Goal: Task Accomplishment & Management: Complete application form

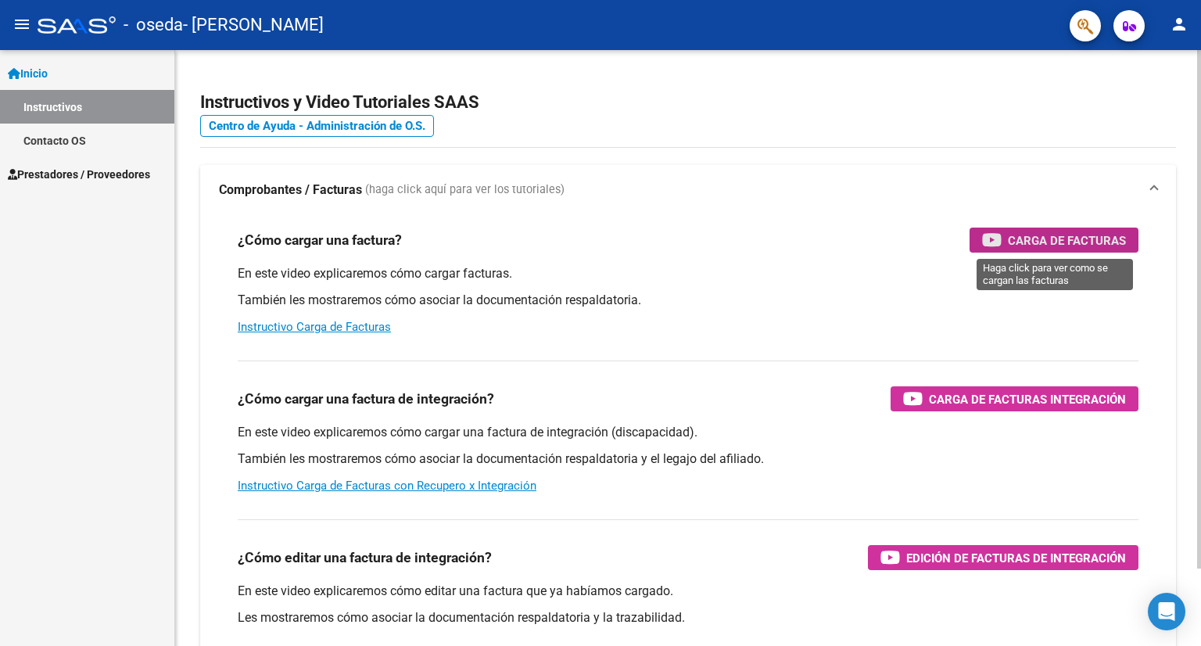
click at [1043, 245] on span "Carga de Facturas" at bounding box center [1067, 241] width 118 height 20
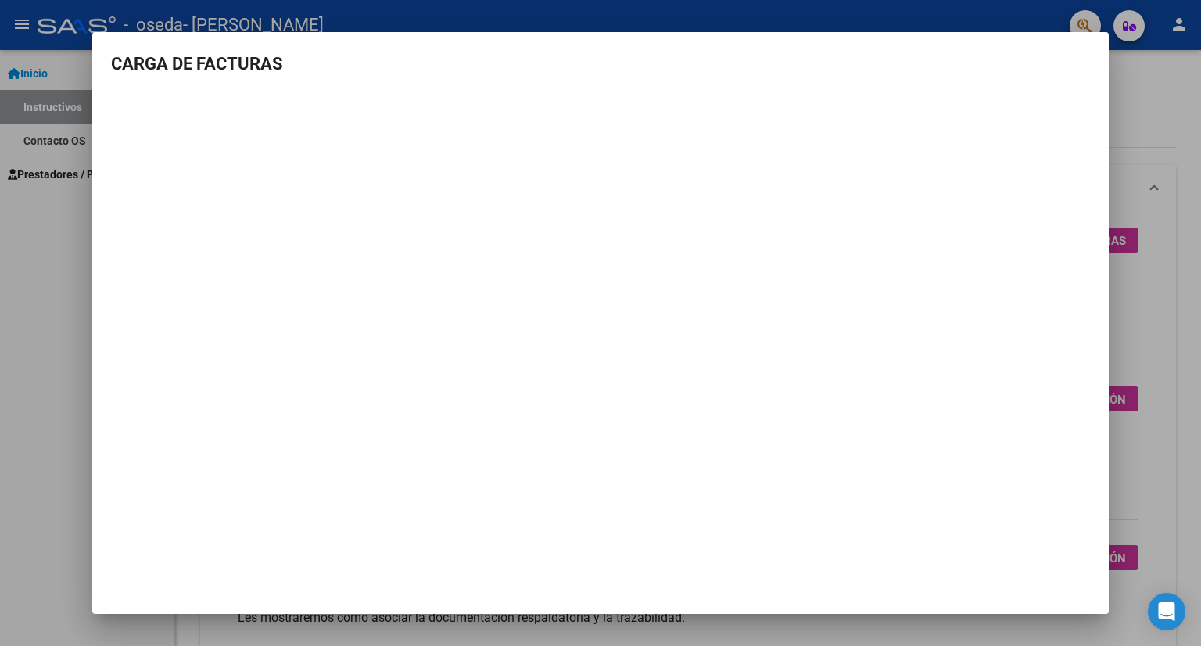
click at [1151, 93] on div at bounding box center [600, 323] width 1201 height 646
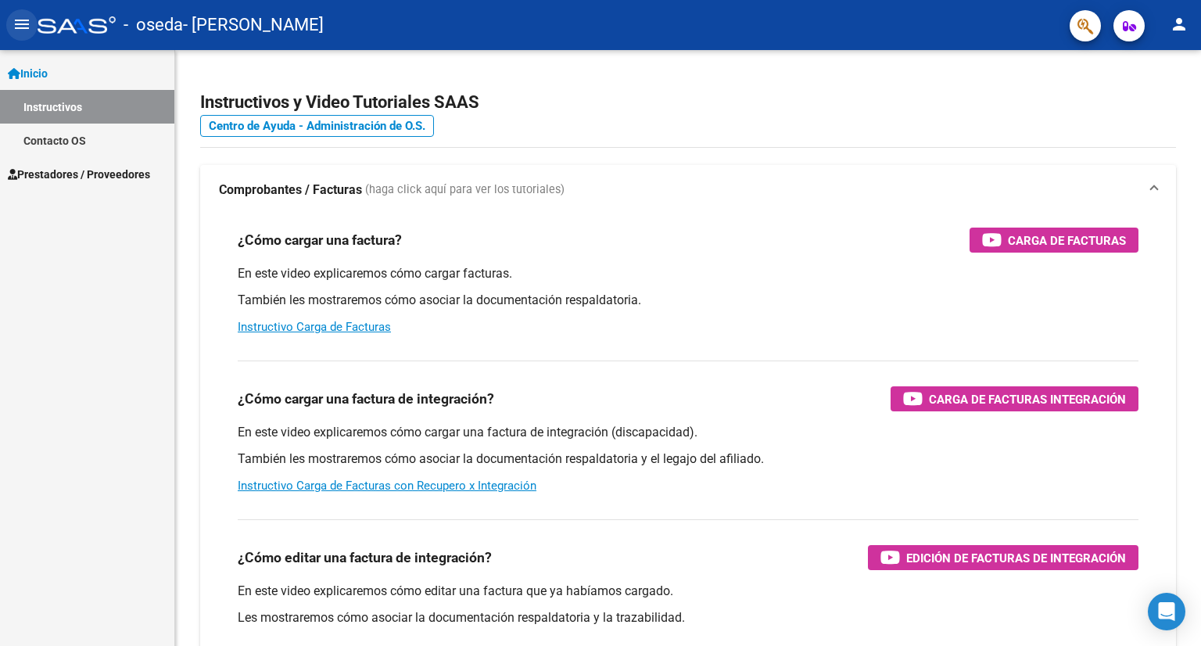
click at [23, 32] on mat-icon "menu" at bounding box center [22, 24] width 19 height 19
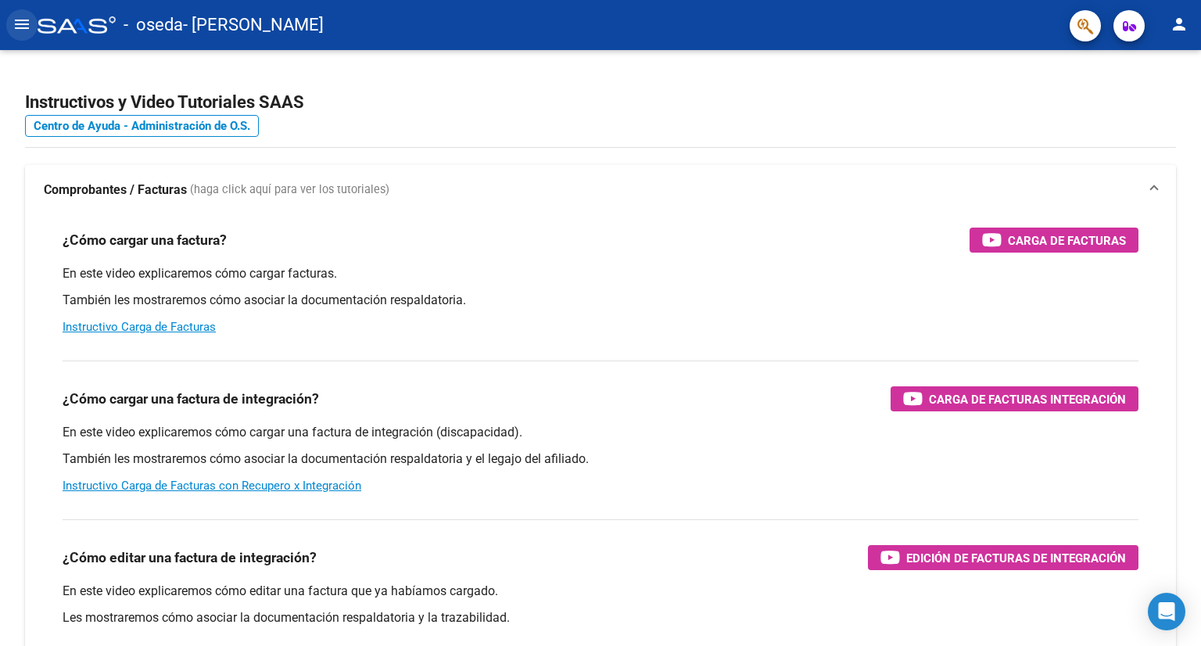
click at [23, 32] on mat-icon "menu" at bounding box center [22, 24] width 19 height 19
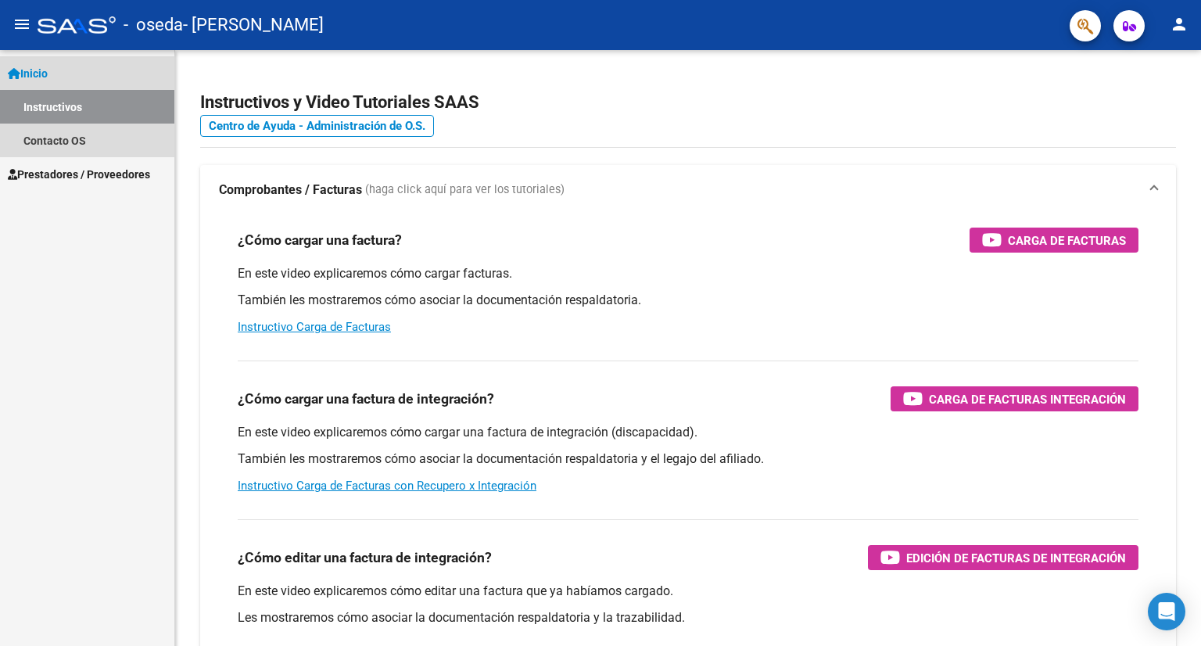
click at [47, 80] on span "Inicio" at bounding box center [28, 73] width 40 height 17
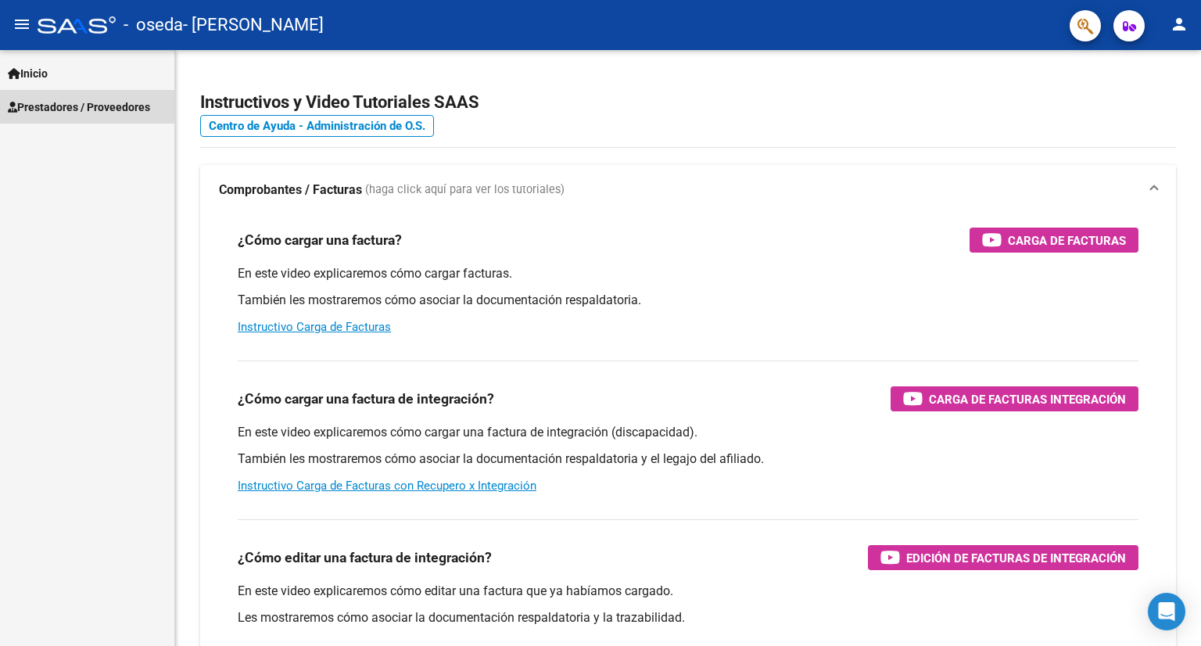
click at [51, 103] on span "Prestadores / Proveedores" at bounding box center [79, 106] width 142 height 17
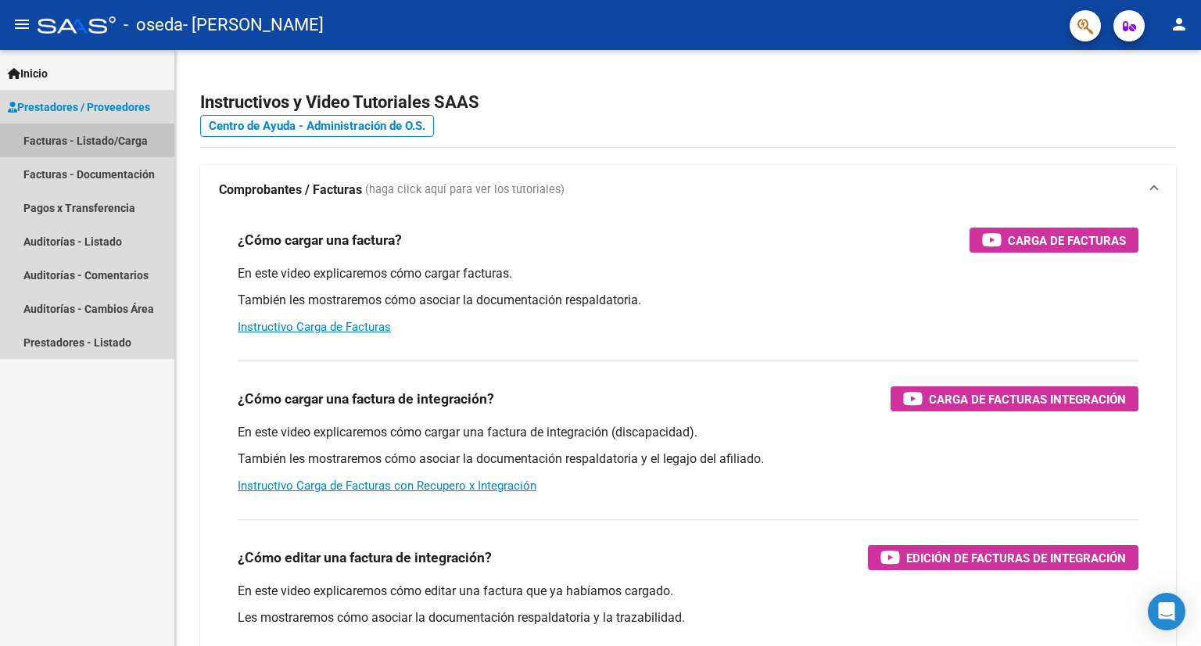
click at [52, 138] on link "Facturas - Listado/Carga" at bounding box center [87, 141] width 174 height 34
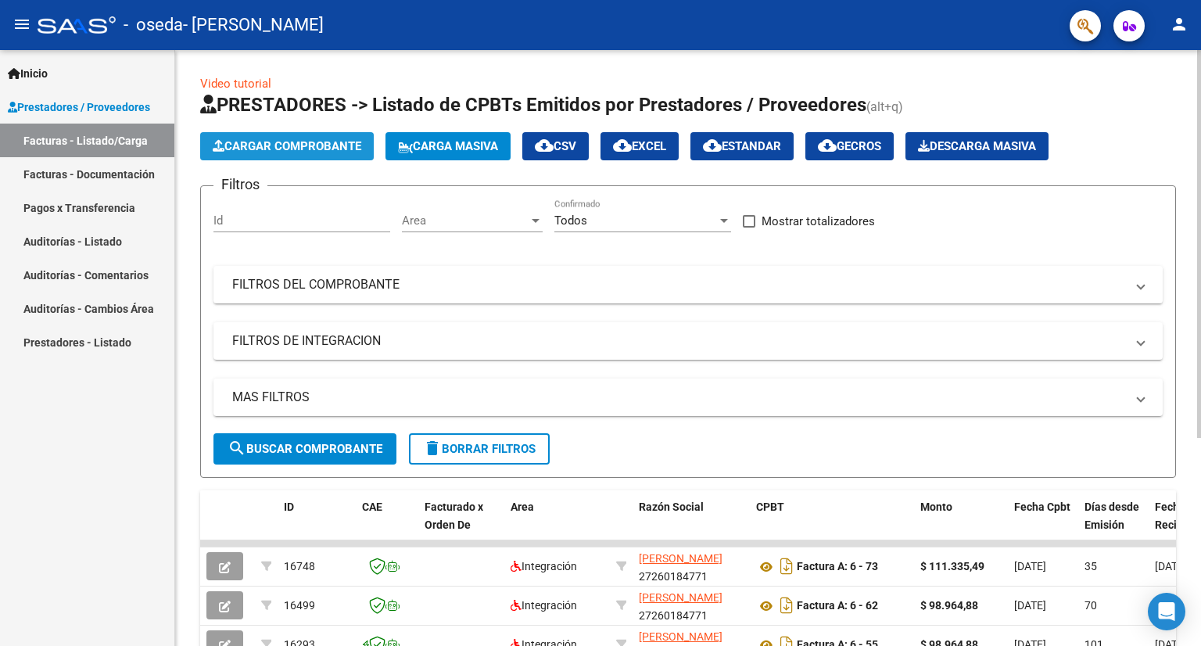
click at [290, 154] on button "Cargar Comprobante" at bounding box center [287, 146] width 174 height 28
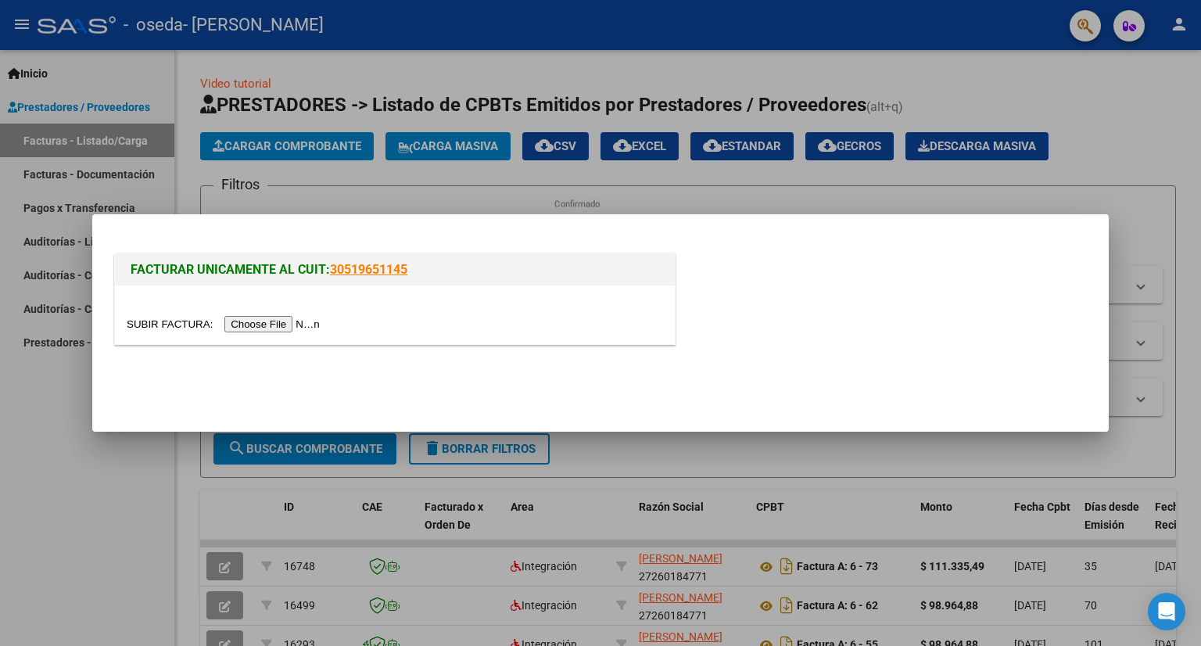
click at [269, 323] on input "file" at bounding box center [226, 324] width 198 height 16
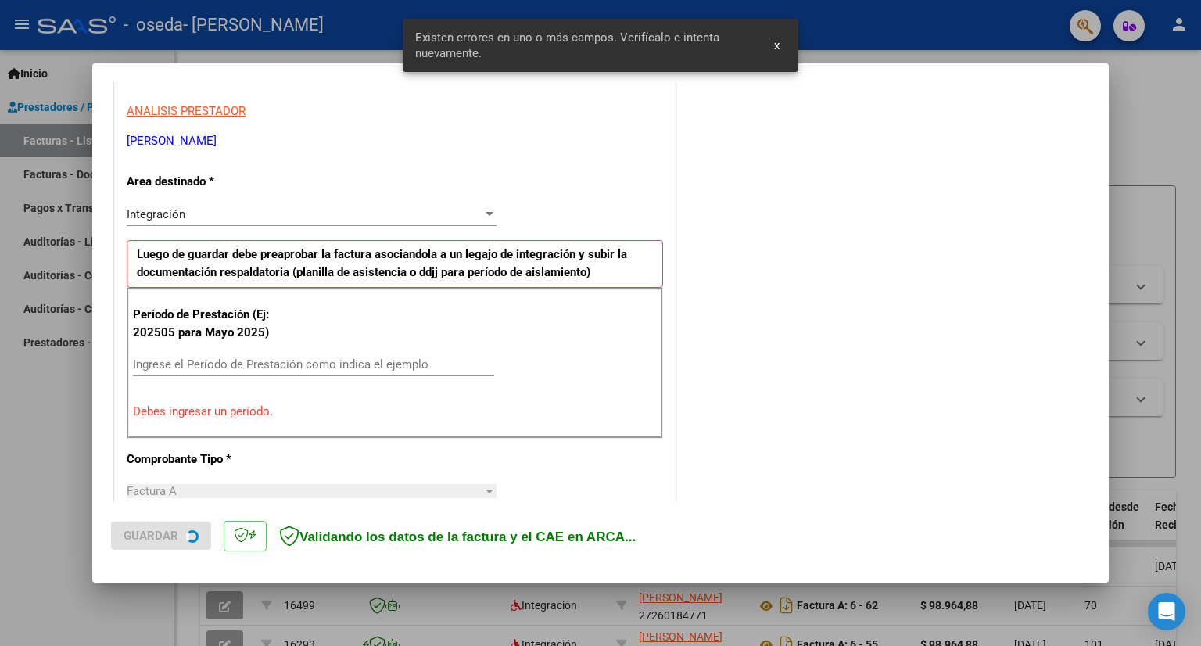
scroll to position [303, 0]
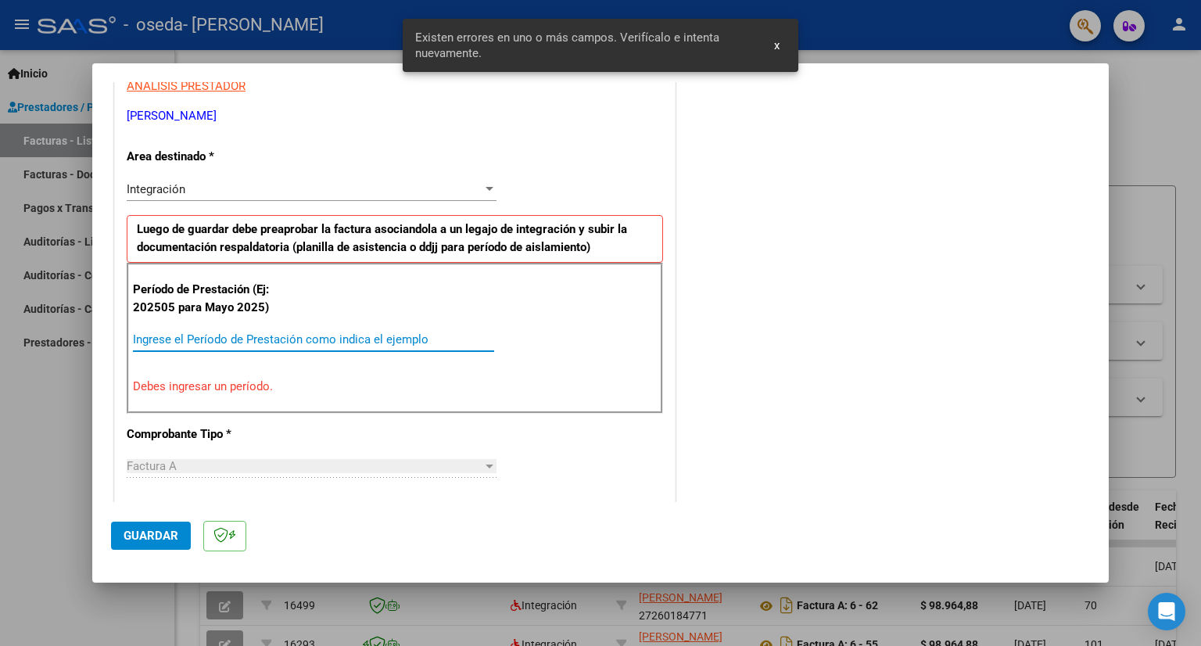
click at [167, 333] on input "Ingrese el Período de Prestación como indica el ejemplo" at bounding box center [313, 339] width 361 height 14
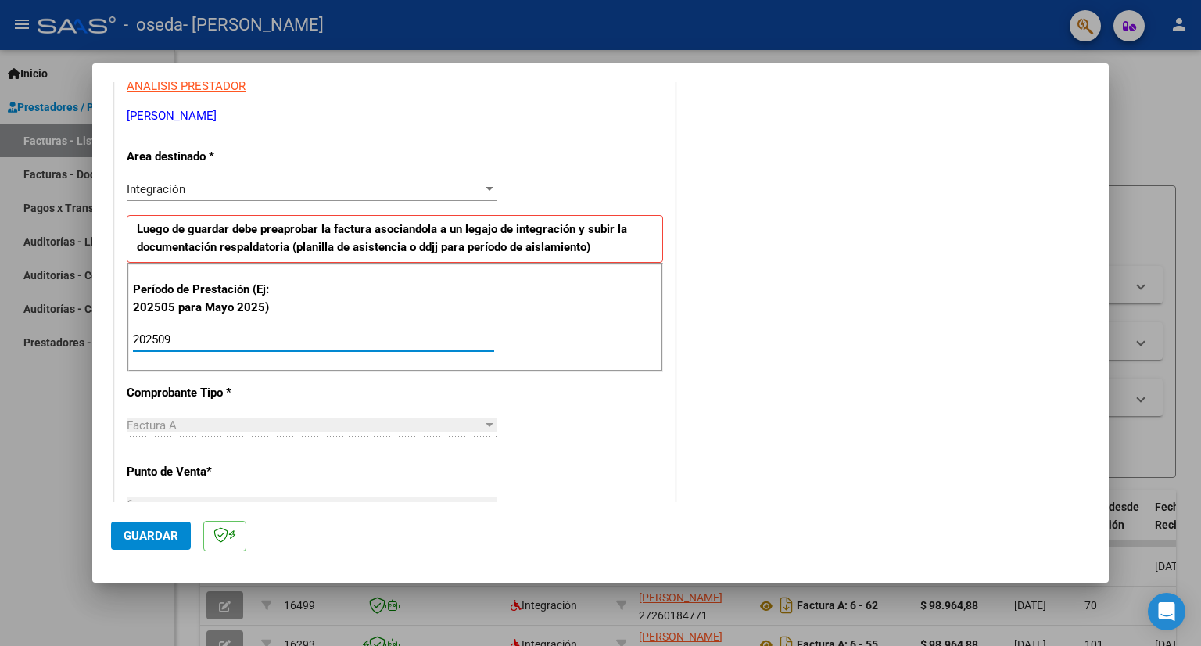
type input "202509"
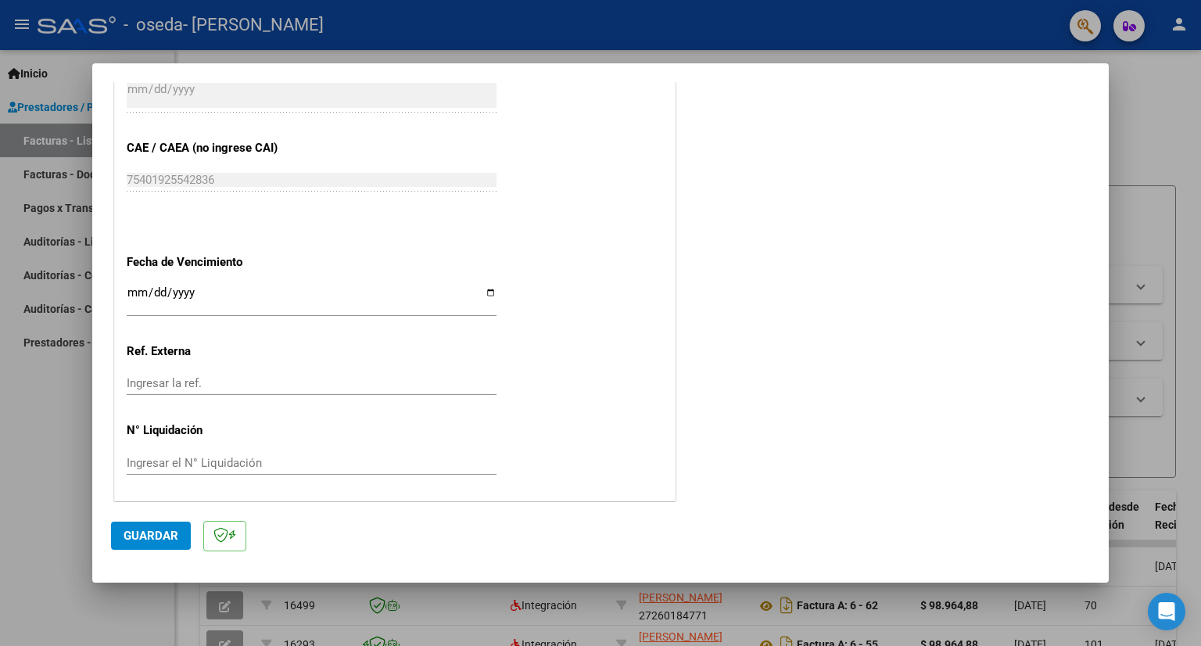
scroll to position [954, 0]
click at [485, 292] on input "Ingresar la fecha" at bounding box center [312, 298] width 370 height 25
click at [145, 384] on input "Ingresar la ref." at bounding box center [312, 383] width 370 height 14
type input "01"
click at [144, 461] on input "Ingresar el N° Liquidación" at bounding box center [312, 463] width 370 height 14
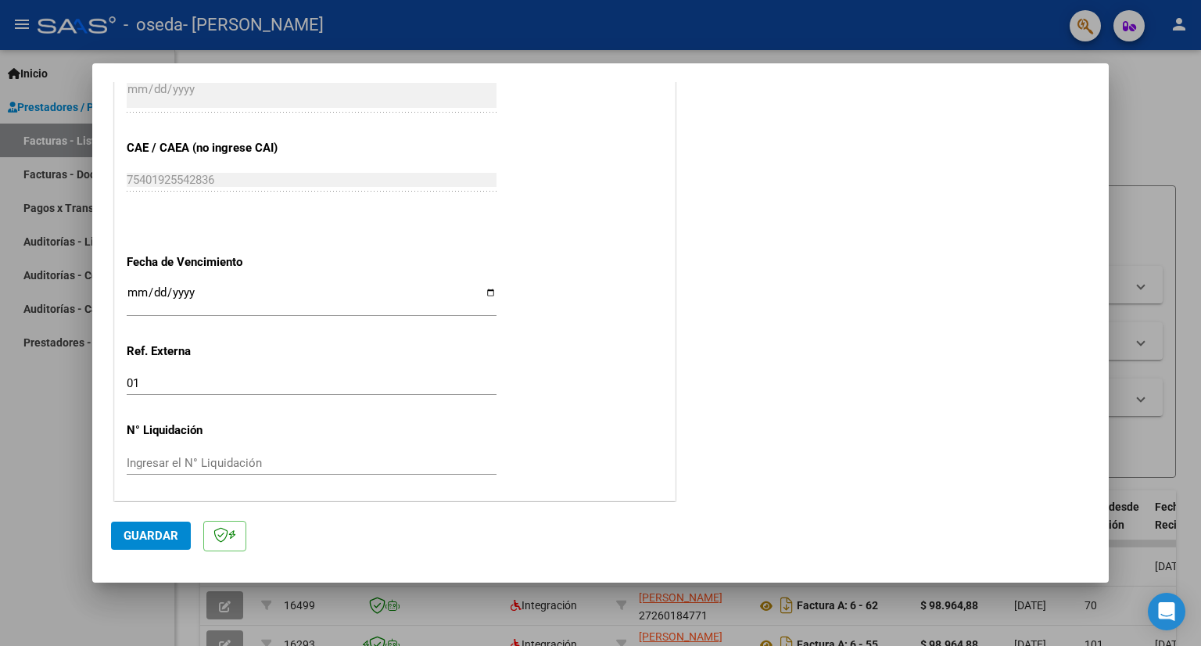
click at [141, 460] on input "Ingresar el N° Liquidación" at bounding box center [312, 463] width 370 height 14
type input "86"
click at [139, 293] on input "Ingresar la fecha" at bounding box center [312, 298] width 370 height 25
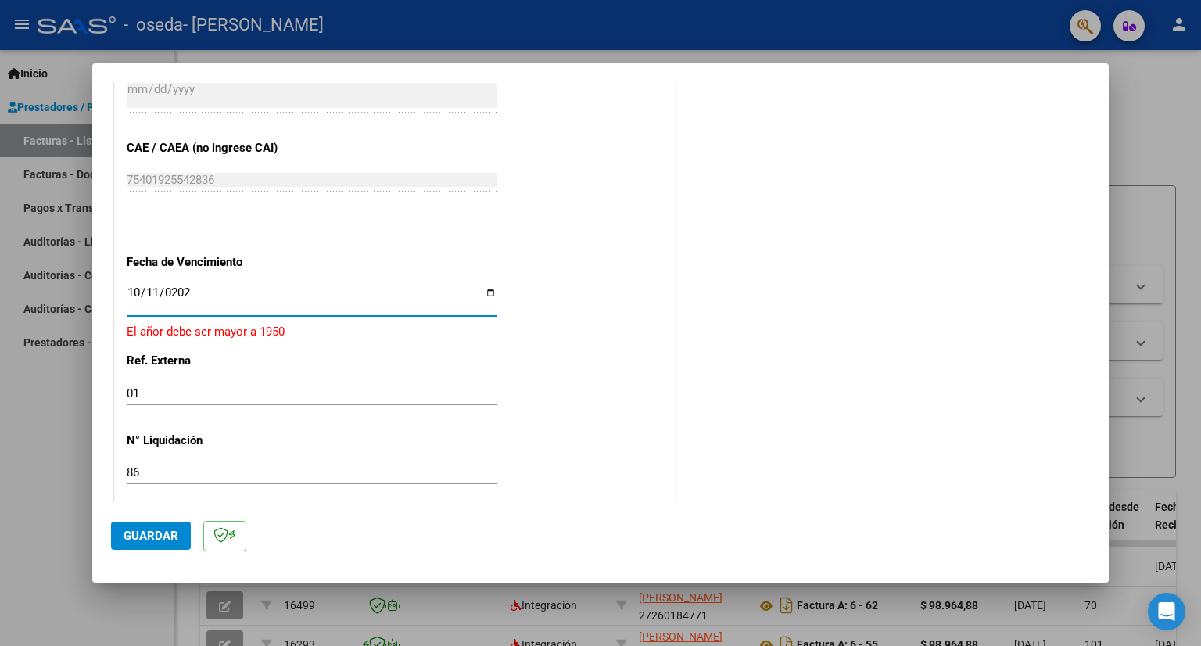
type input "[DATE]"
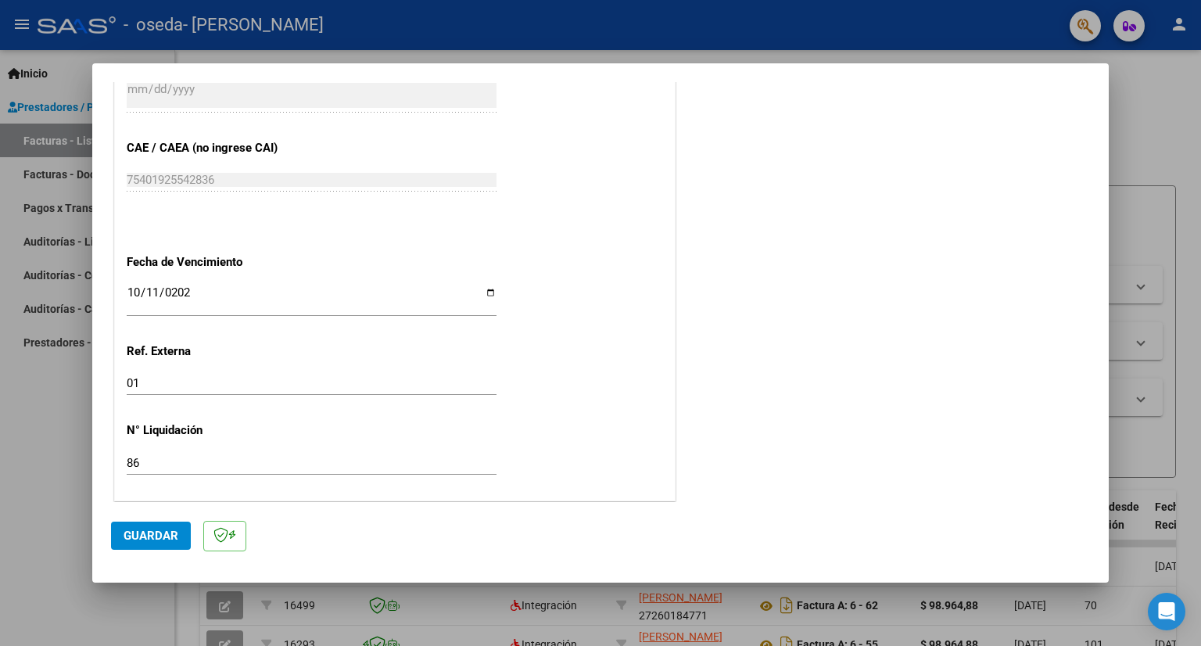
click at [164, 540] on span "Guardar" at bounding box center [151, 535] width 55 height 14
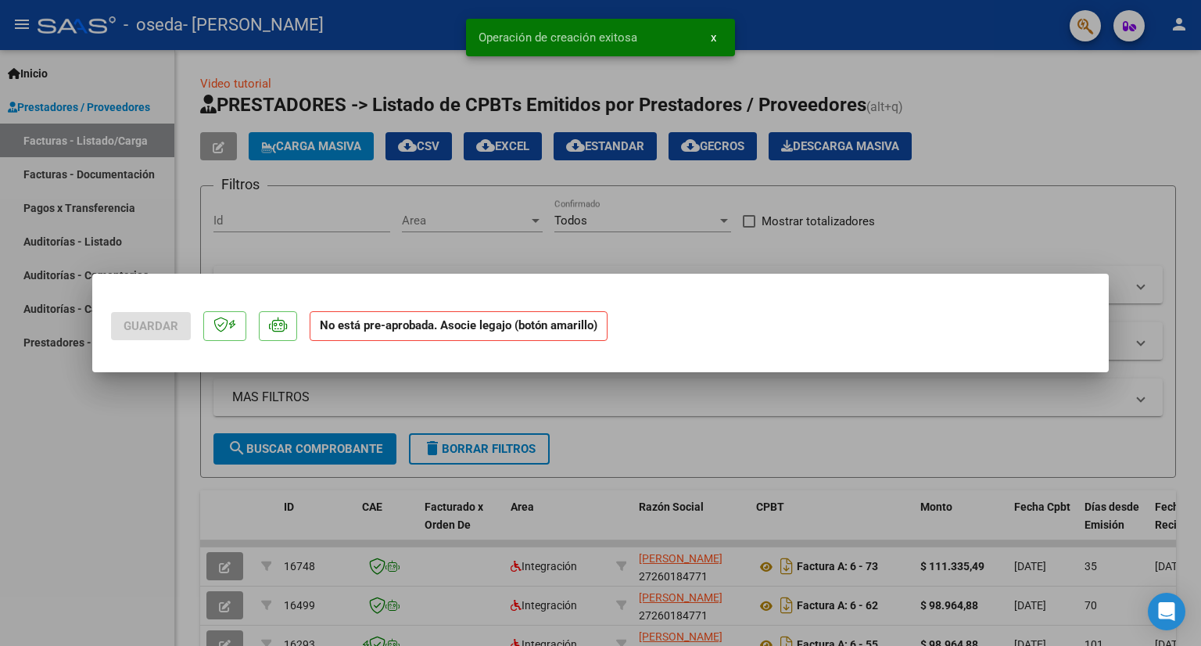
scroll to position [0, 0]
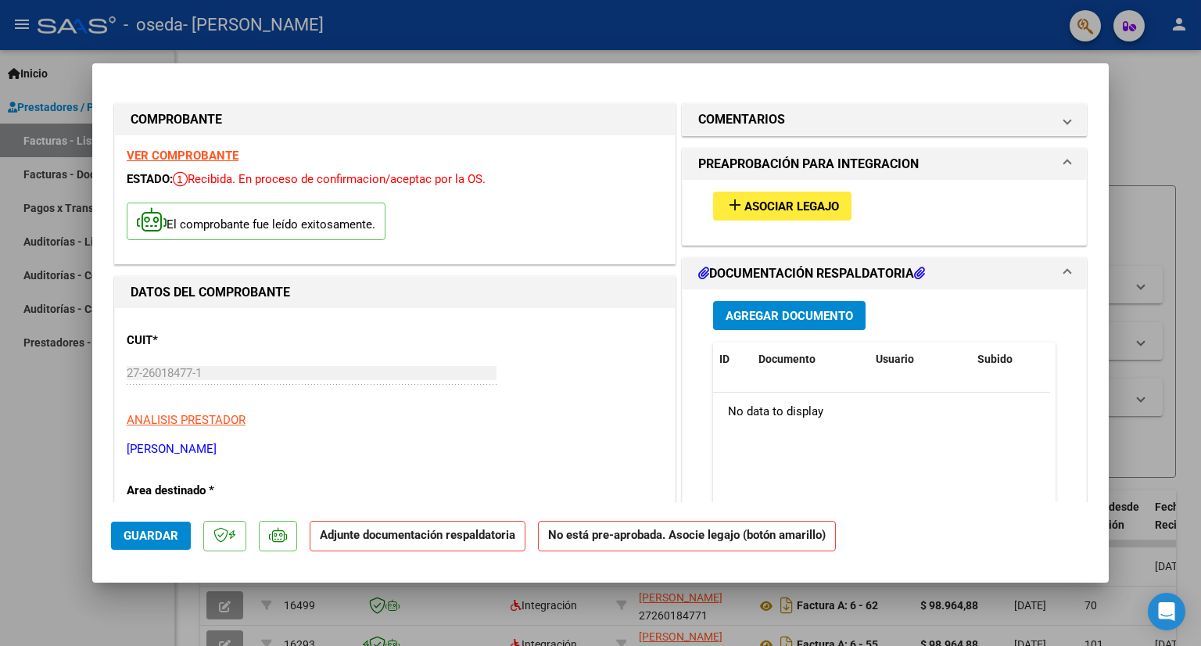
click at [761, 213] on span "Asociar Legajo" at bounding box center [791, 206] width 95 height 14
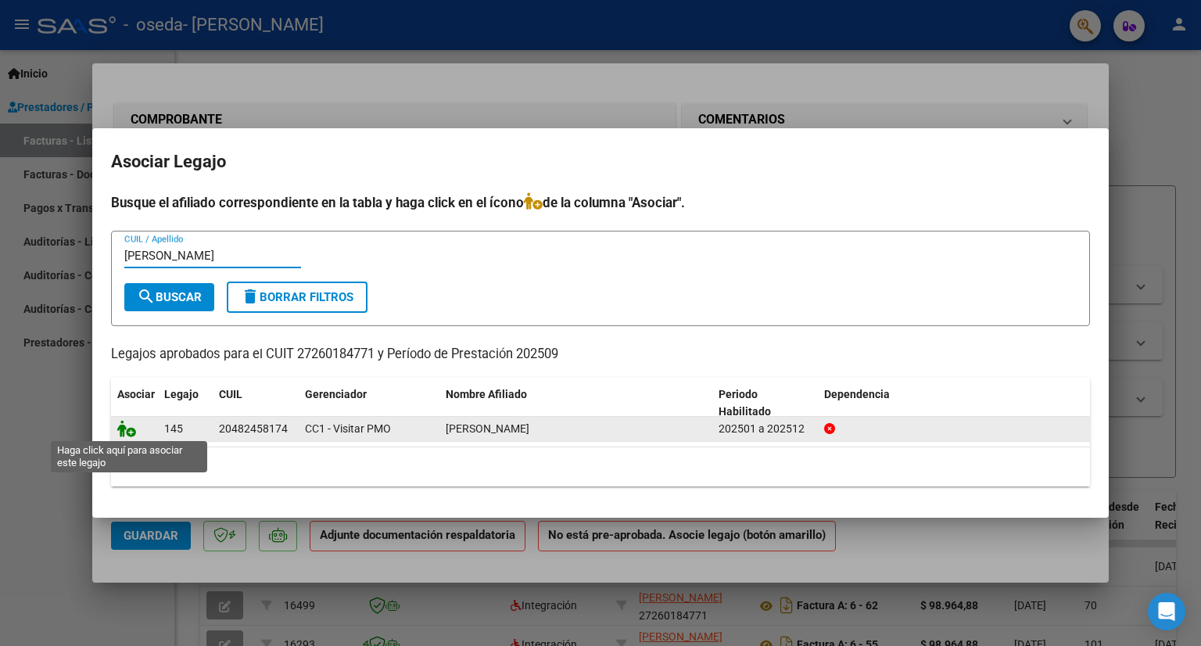
type input "[PERSON_NAME]"
click at [126, 433] on icon at bounding box center [126, 428] width 19 height 17
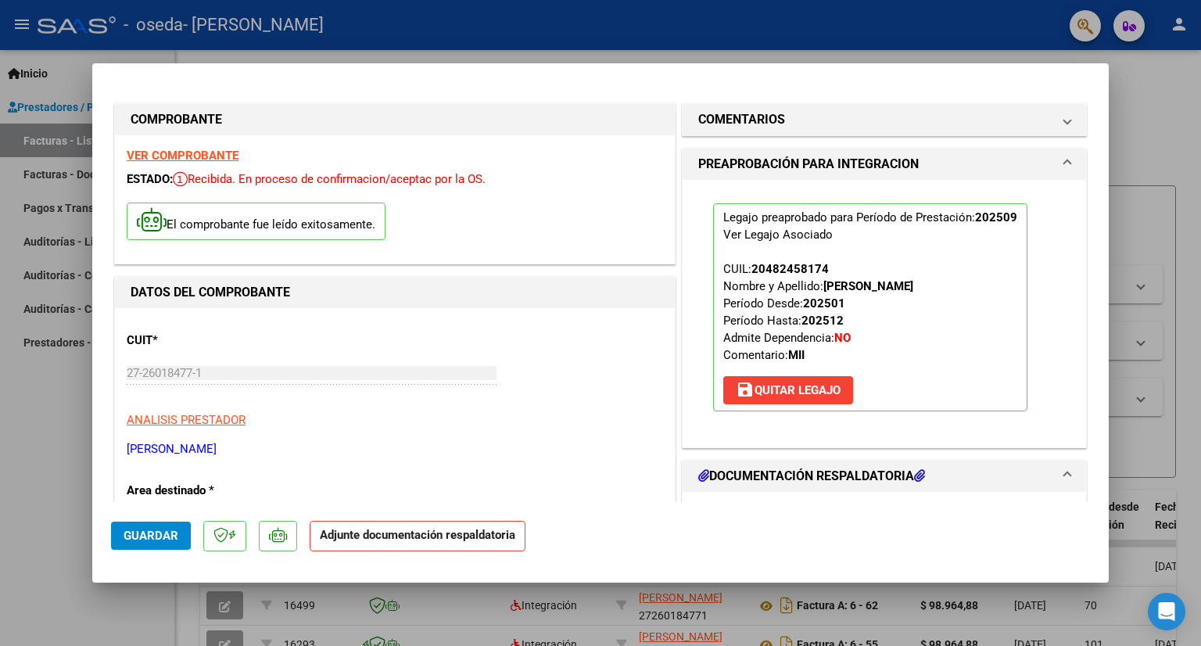
click at [771, 471] on h1 "DOCUMENTACIÓN RESPALDATORIA" at bounding box center [811, 476] width 227 height 19
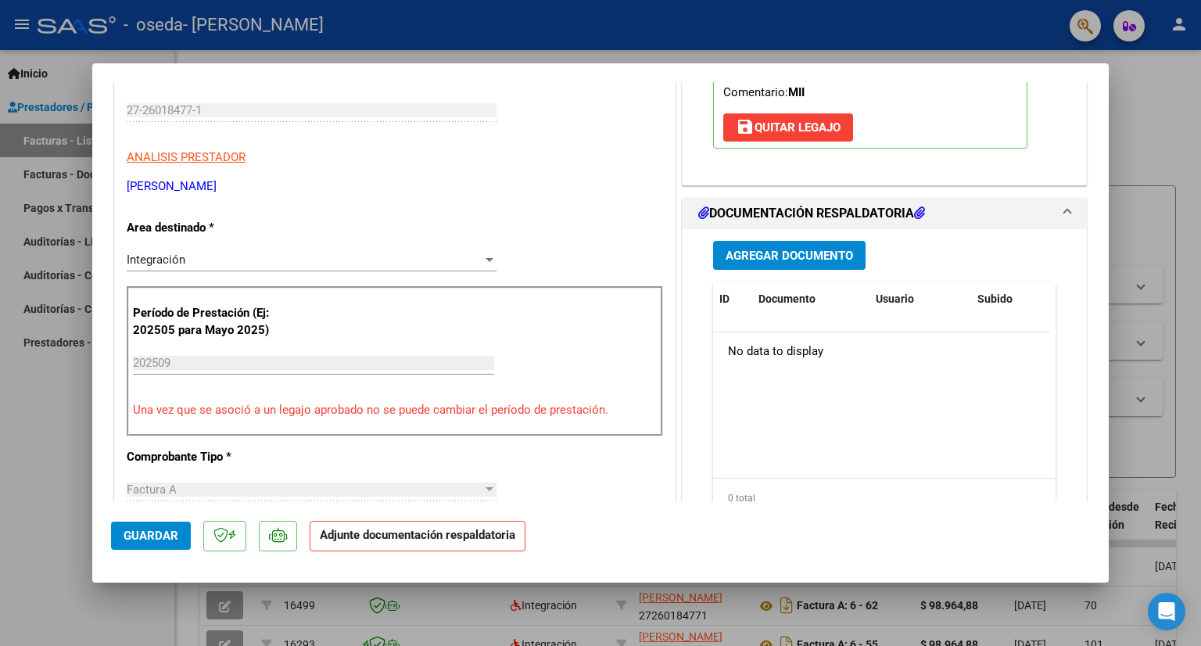
drag, startPoint x: 1108, startPoint y: 179, endPoint x: 1106, endPoint y: 251, distance: 71.9
click at [1106, 251] on mat-dialog-content "COMPROBANTE VER COMPROBANTE ESTADO: Recibida. En proceso de confirmacion/acepta…" at bounding box center [600, 292] width 1016 height 420
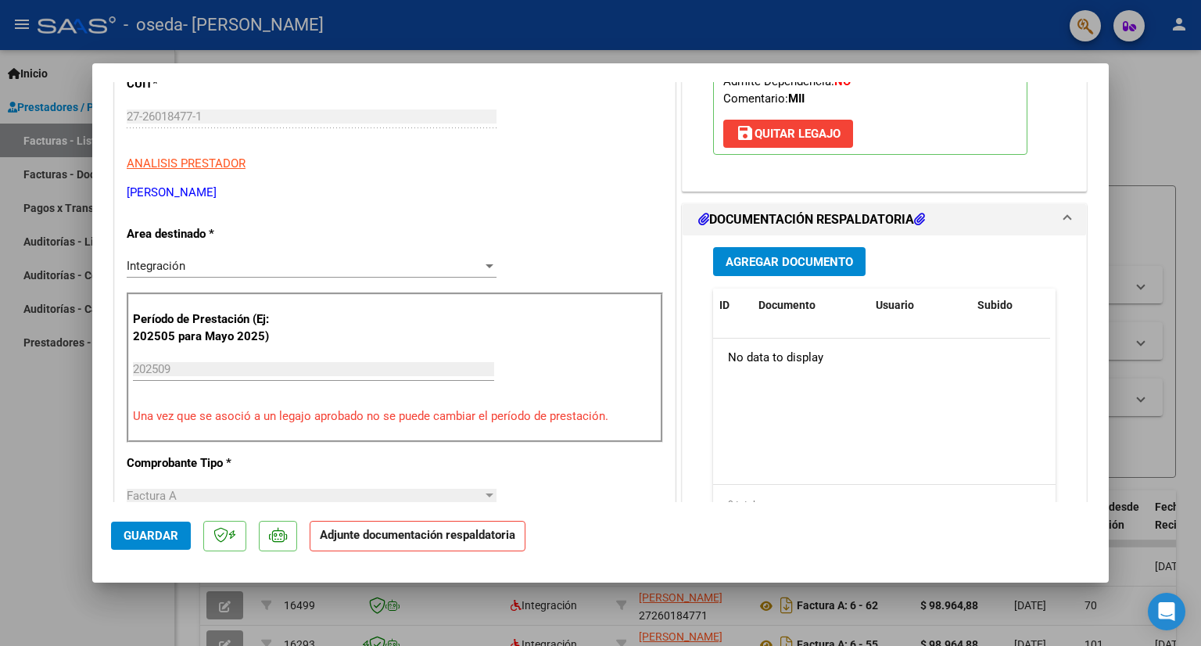
click at [788, 259] on span "Agregar Documento" at bounding box center [788, 262] width 127 height 14
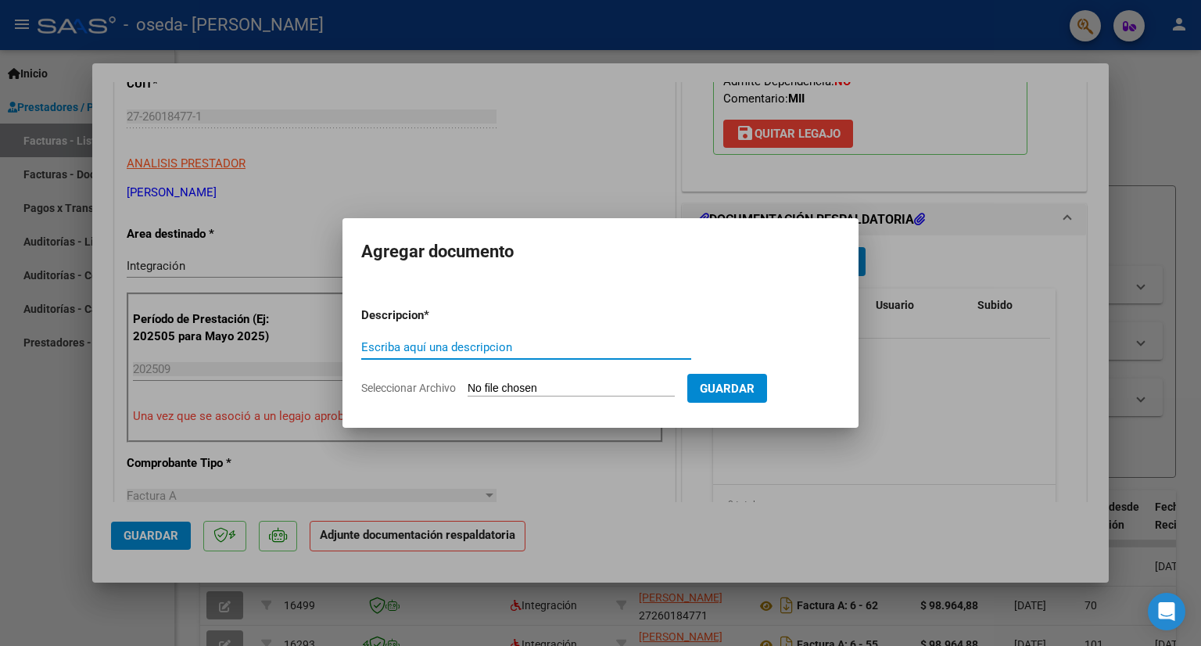
click at [624, 467] on div at bounding box center [600, 323] width 1201 height 646
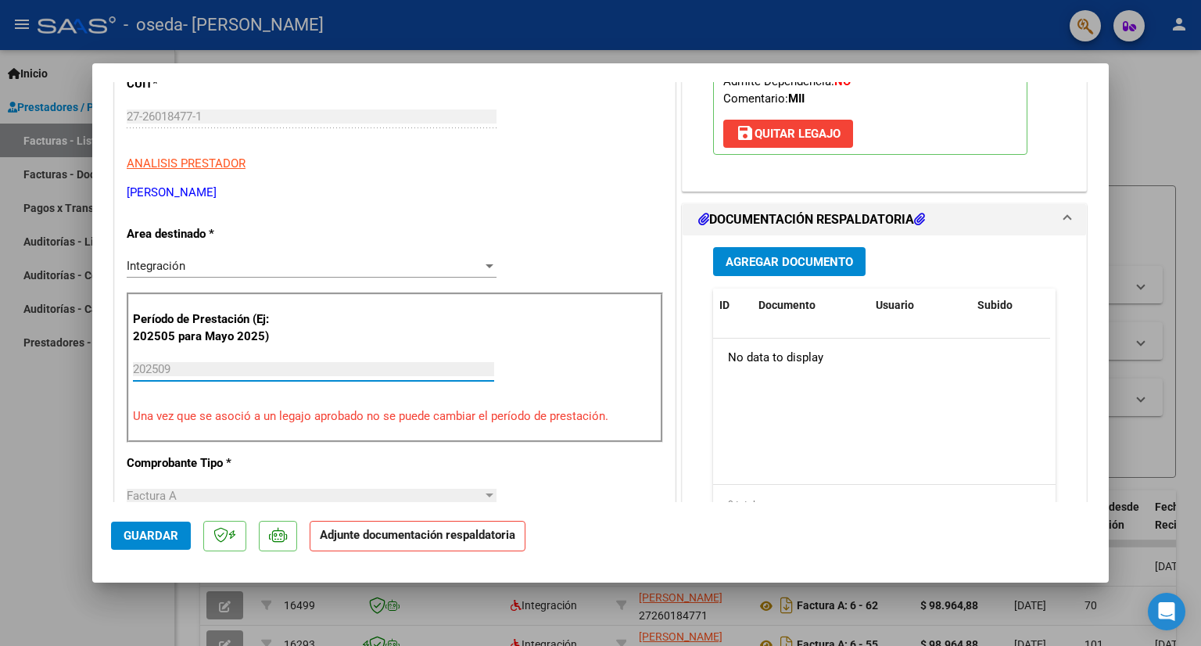
click at [154, 369] on input "202509" at bounding box center [313, 369] width 361 height 14
click at [193, 342] on p "Período de Prestación (Ej: 202505 para Mayo 2025)" at bounding box center [211, 327] width 157 height 35
click at [149, 364] on input "202509" at bounding box center [313, 369] width 361 height 14
click at [775, 260] on span "Agregar Documento" at bounding box center [788, 262] width 127 height 14
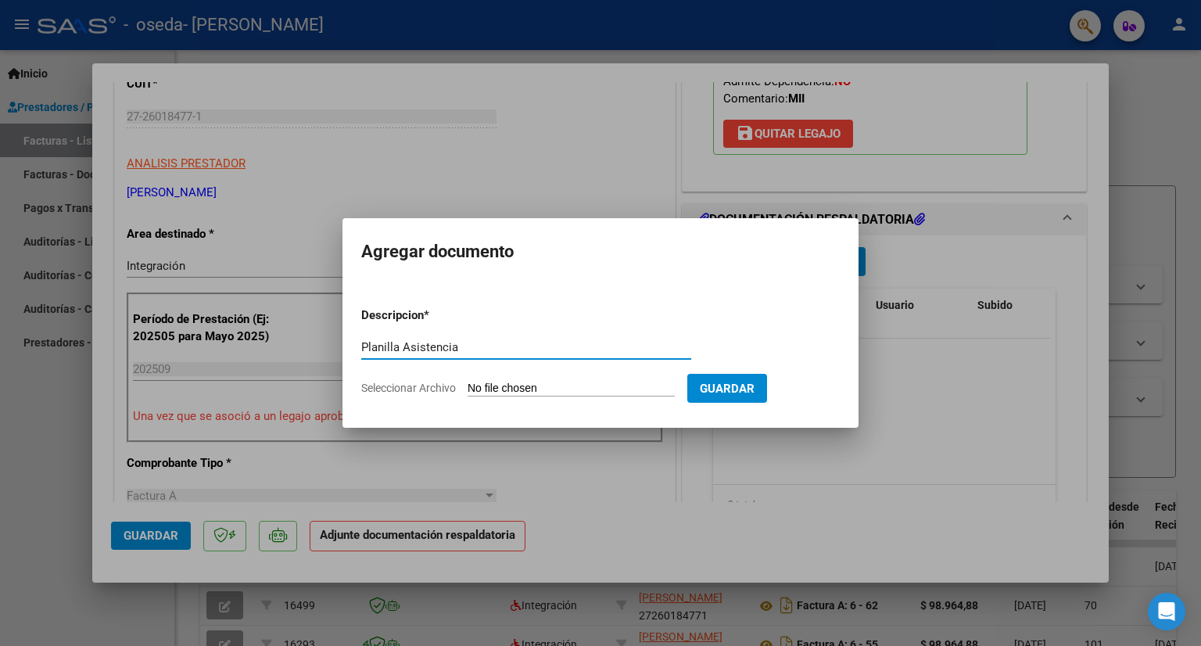
type input "Planilla Asistencia"
click at [516, 382] on input "Seleccionar Archivo" at bounding box center [570, 388] width 207 height 15
type input "C:\fakepath\Septiembre_Lucas.pdf"
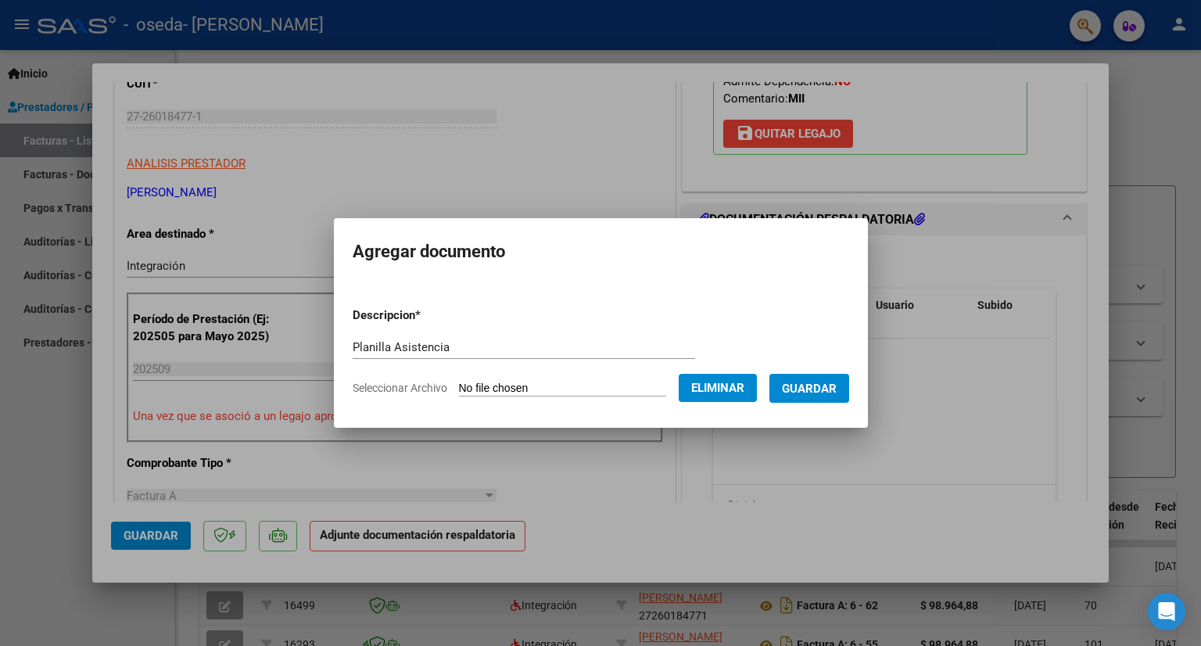
click at [811, 400] on button "Guardar" at bounding box center [809, 388] width 80 height 29
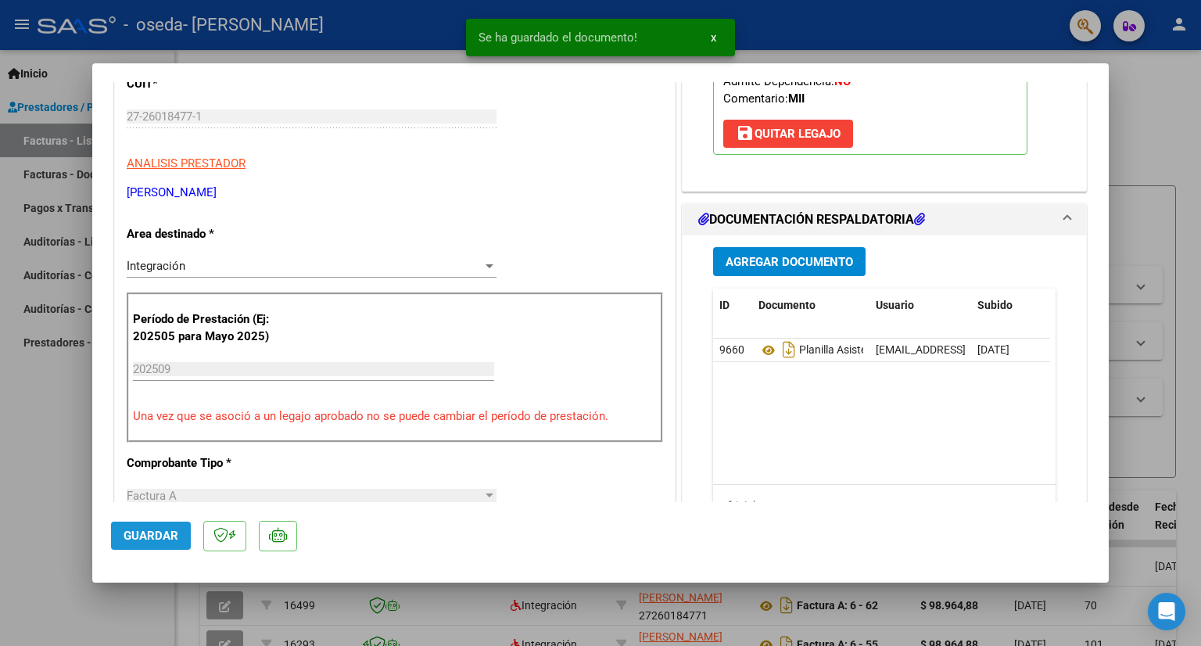
click at [139, 540] on span "Guardar" at bounding box center [151, 535] width 55 height 14
click at [1141, 105] on div at bounding box center [600, 323] width 1201 height 646
type input "$ 0,00"
